Goal: Navigation & Orientation: Find specific page/section

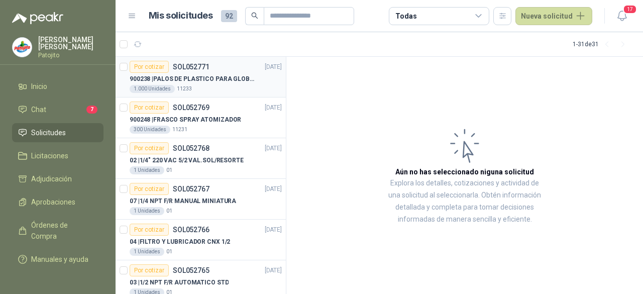
click at [208, 70] on div "Por cotizar SOL052771 [DATE]" at bounding box center [206, 67] width 152 height 12
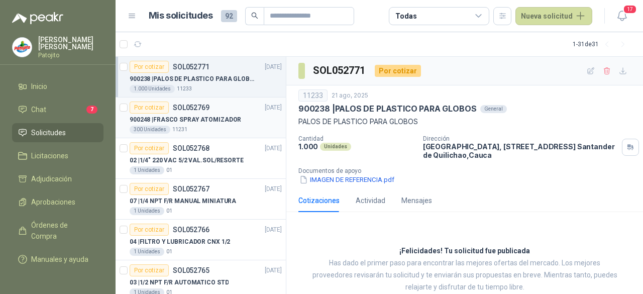
click at [217, 117] on p "900248 | FRASCO SPRAY ATOMIZADOR" at bounding box center [186, 120] width 112 height 10
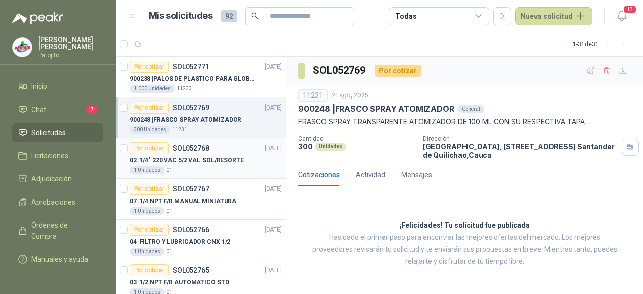
click at [220, 163] on p "02 | 1/4" 220 VAC 5/2 VAL.SOL/RESORTE" at bounding box center [187, 161] width 114 height 10
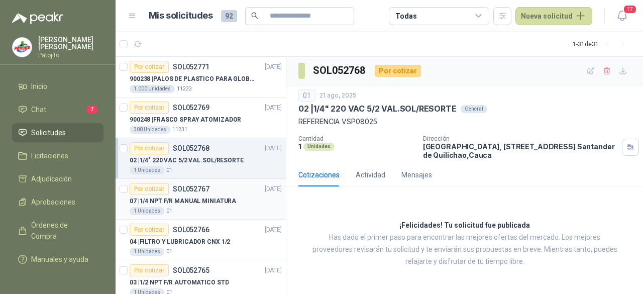
click at [219, 196] on p "07 | 1/4 NPT F/R MANUAL MINIATURA" at bounding box center [183, 201] width 107 height 10
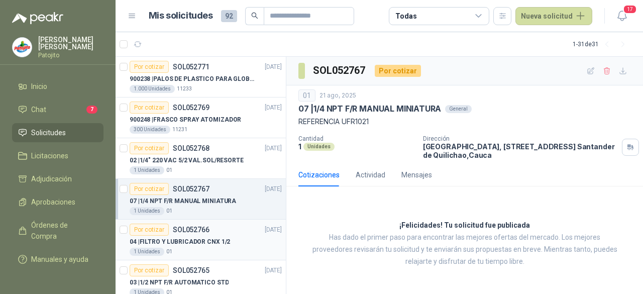
click at [186, 233] on p "SOL052766" at bounding box center [191, 229] width 37 height 7
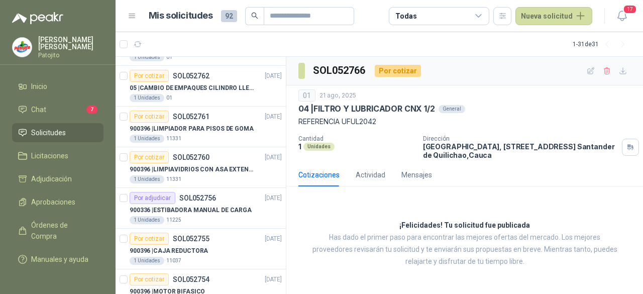
scroll to position [333, 0]
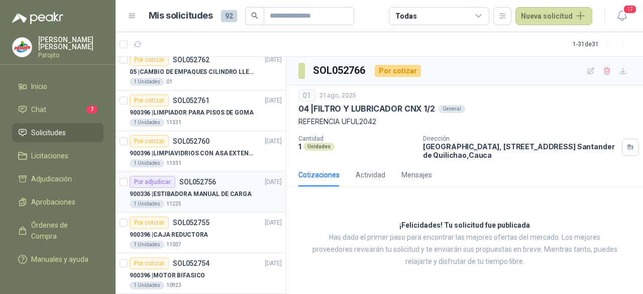
click at [225, 200] on div "1 Unidades 11225" at bounding box center [206, 204] width 152 height 8
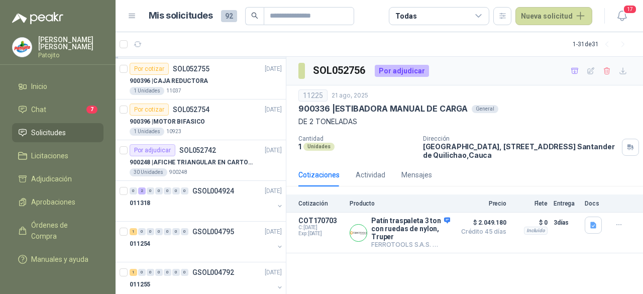
scroll to position [492, 0]
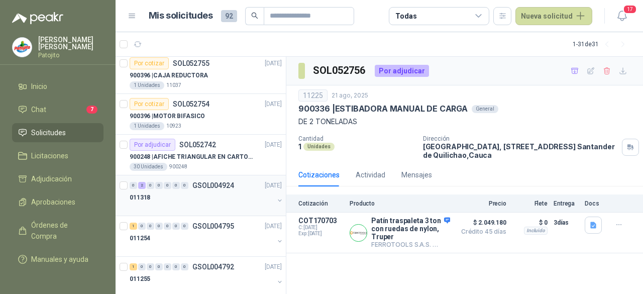
click at [214, 197] on div "011318" at bounding box center [202, 197] width 144 height 12
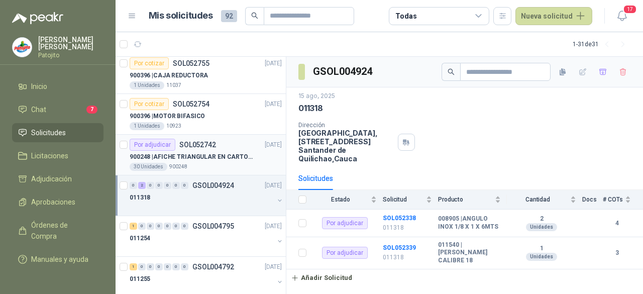
click at [240, 158] on p "900248 | AFICHE TRIANGULAR EN CARTON, MEDIDAS 30 CM X 45 CM" at bounding box center [192, 157] width 125 height 10
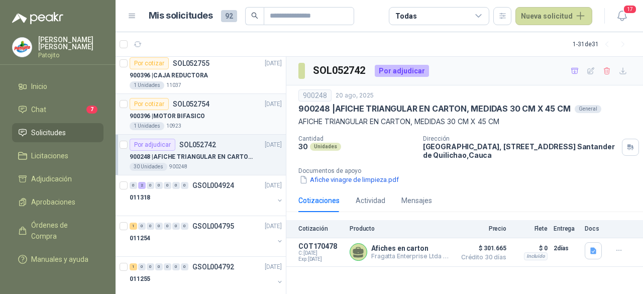
click at [221, 110] on div "900396 | MOTOR BIFASICO" at bounding box center [206, 116] width 152 height 12
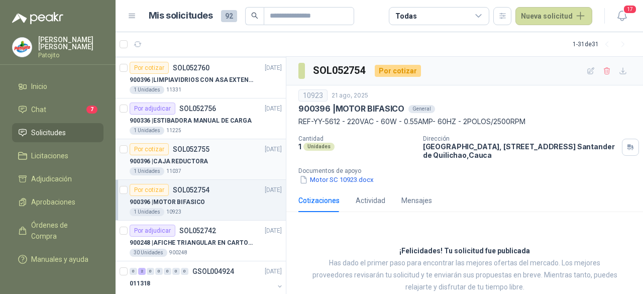
scroll to position [403, 0]
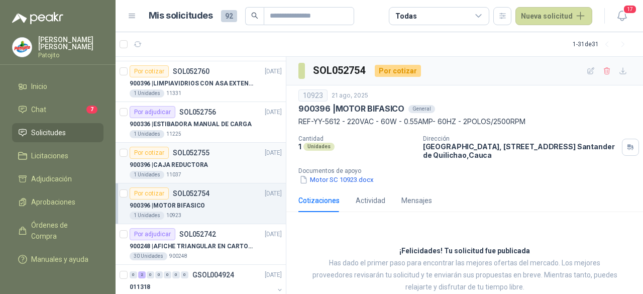
click at [212, 148] on div "Por cotizar SOL052755 [DATE]" at bounding box center [206, 153] width 152 height 12
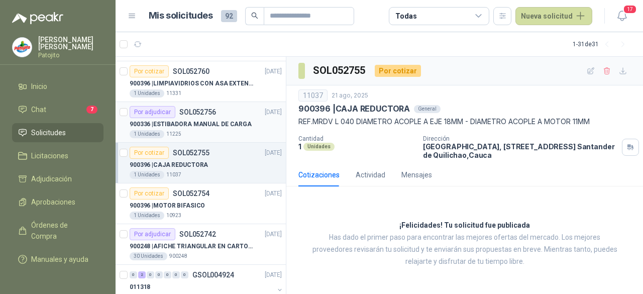
click at [211, 127] on div "900336 | ESTIBADORA MANUAL DE CARGA" at bounding box center [206, 124] width 152 height 12
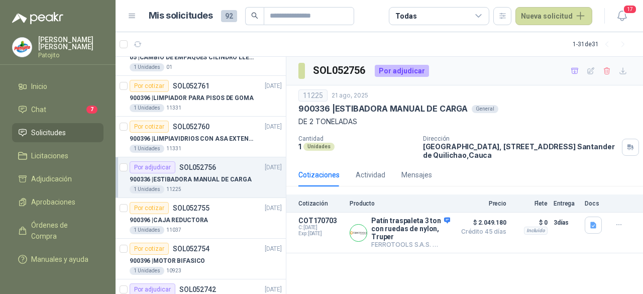
scroll to position [333, 0]
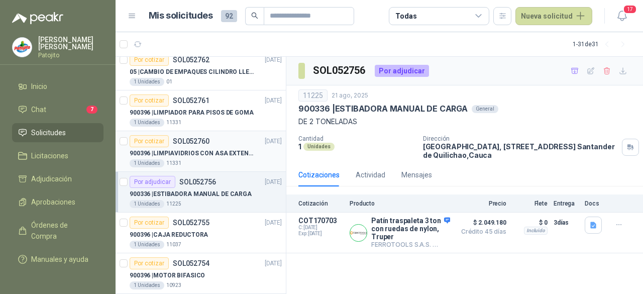
click at [229, 149] on p "900396 | LIMPIAVIDRIOS CON ASA EXTENSIBLE" at bounding box center [192, 154] width 125 height 10
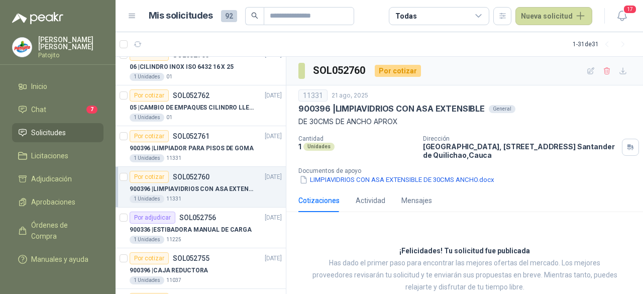
scroll to position [286, 0]
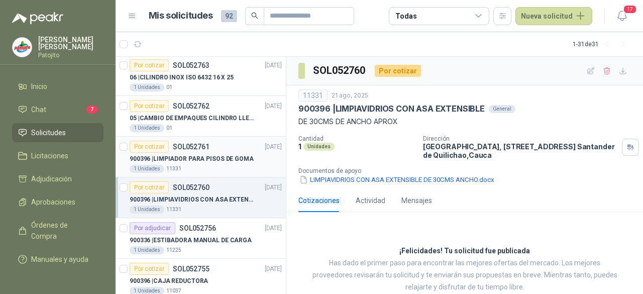
click at [214, 165] on div "1 Unidades 11331" at bounding box center [206, 169] width 152 height 8
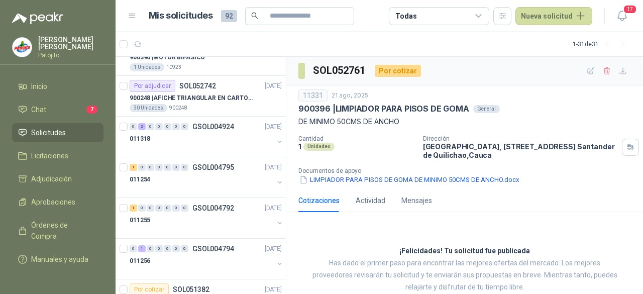
scroll to position [571, 0]
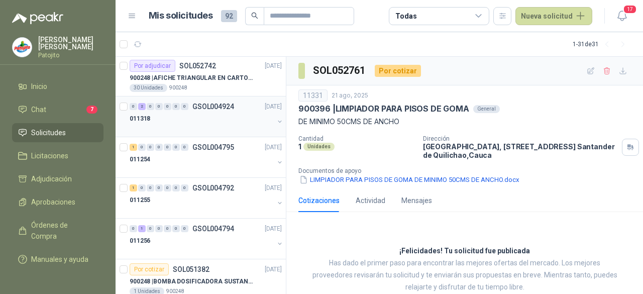
click at [236, 125] on div at bounding box center [202, 129] width 144 height 8
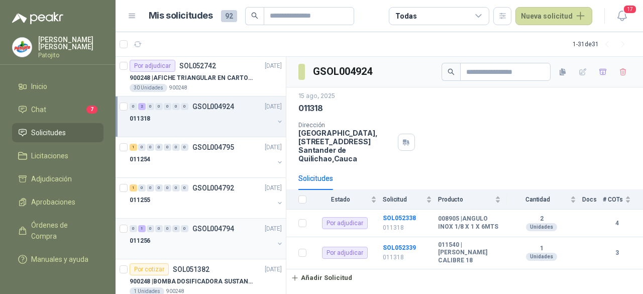
click at [220, 243] on div "011256" at bounding box center [202, 241] width 144 height 12
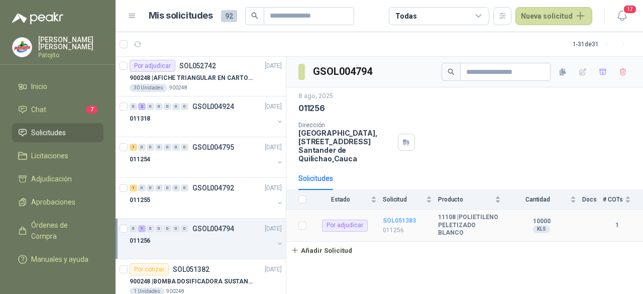
click at [388, 217] on b "SOL051383" at bounding box center [399, 220] width 33 height 7
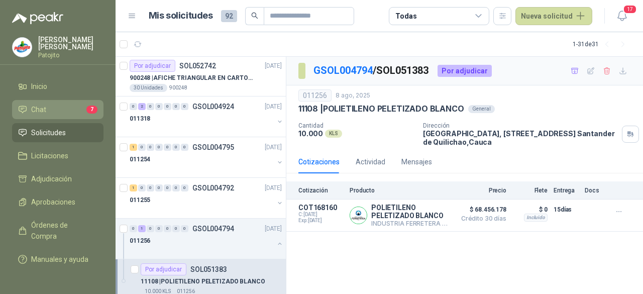
click at [74, 110] on li "Chat 7" at bounding box center [57, 109] width 79 height 11
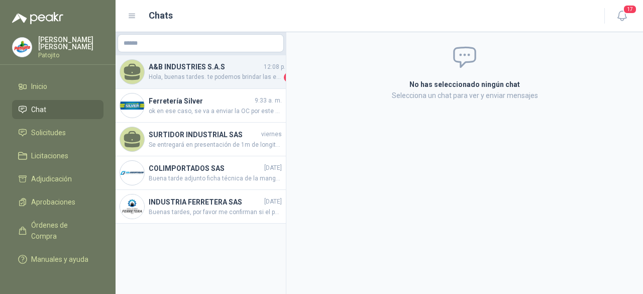
click at [224, 78] on span "Hola, buenas tardes. te podemos brindar las empaquetaduras y/o el cambio de las…" at bounding box center [215, 77] width 133 height 10
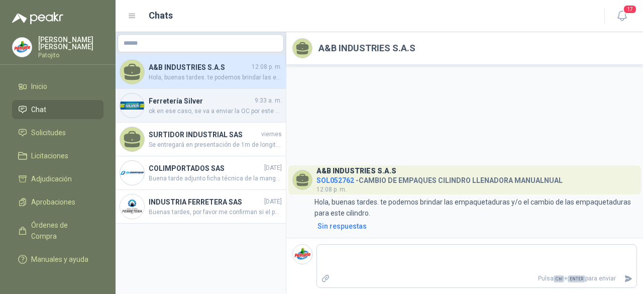
click at [200, 113] on span "ok en ese caso, se va a enviar la OC por este medio sin incluir el valor [PERSO…" at bounding box center [215, 112] width 133 height 10
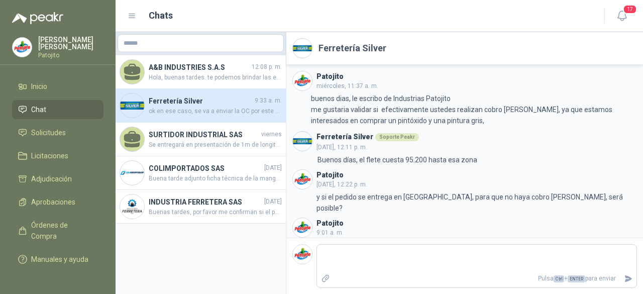
scroll to position [117, 0]
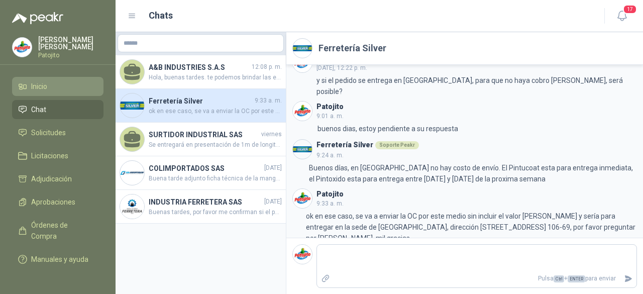
click at [70, 83] on li "Inicio" at bounding box center [57, 86] width 79 height 11
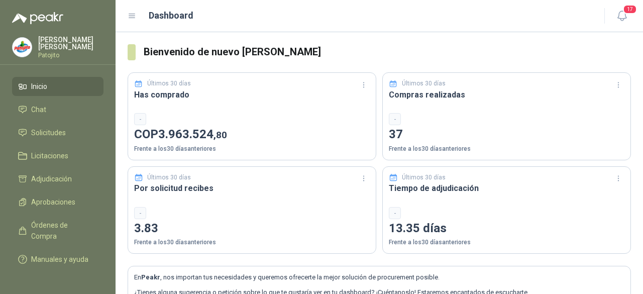
click at [64, 140] on ul "Inicio Chat Solicitudes Licitaciones Adjudicación Aprobaciones Órdenes de Compr…" at bounding box center [58, 175] width 116 height 196
click at [64, 133] on span "Solicitudes" at bounding box center [48, 132] width 35 height 11
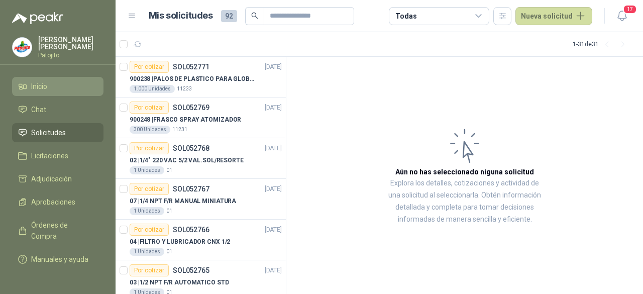
click at [36, 82] on span "Inicio" at bounding box center [39, 86] width 16 height 11
